Goal: Information Seeking & Learning: Learn about a topic

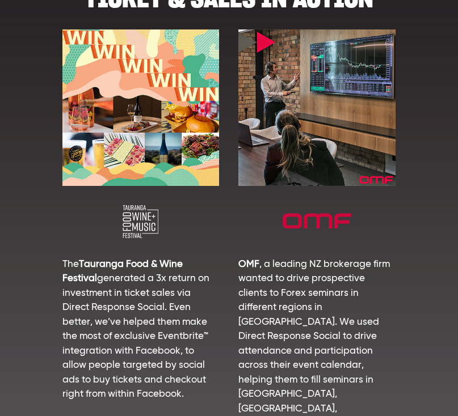
scroll to position [939, 0]
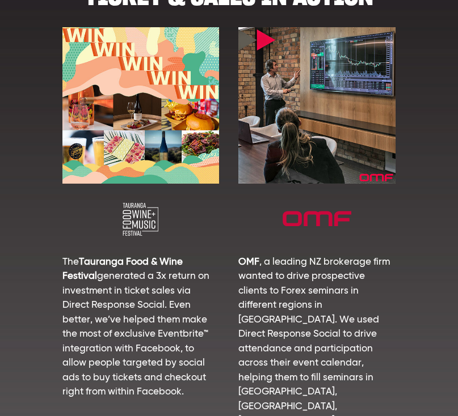
click at [284, 86] on img at bounding box center [316, 105] width 157 height 157
click at [293, 92] on img at bounding box center [316, 105] width 157 height 157
click at [295, 218] on img at bounding box center [316, 219] width 157 height 33
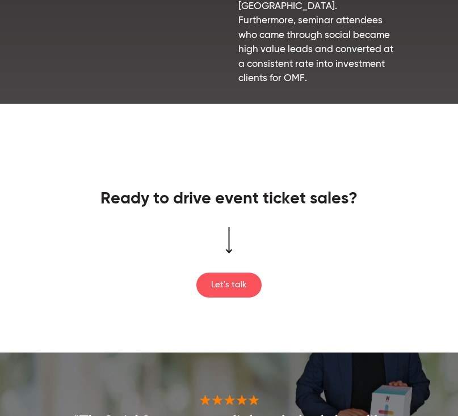
scroll to position [1425, 0]
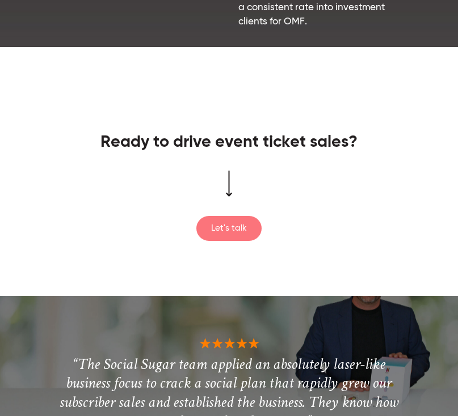
click at [234, 216] on link "Let's talk" at bounding box center [228, 228] width 65 height 25
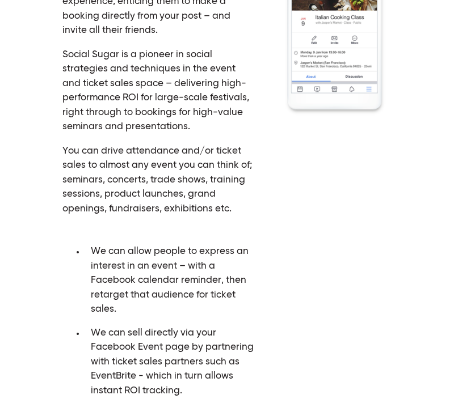
scroll to position [0, 0]
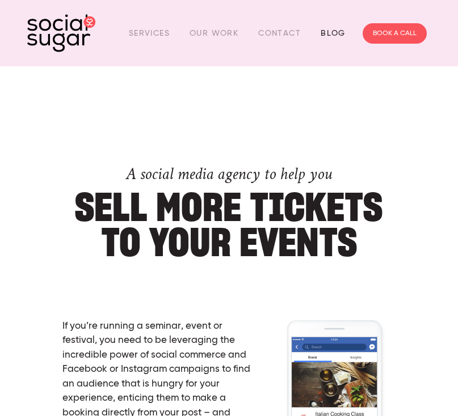
click at [327, 40] on link "Blog" at bounding box center [332, 33] width 25 height 18
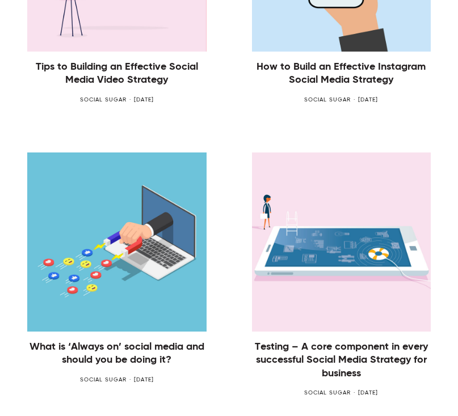
scroll to position [1127, 0]
